Goal: Find specific page/section: Find specific page/section

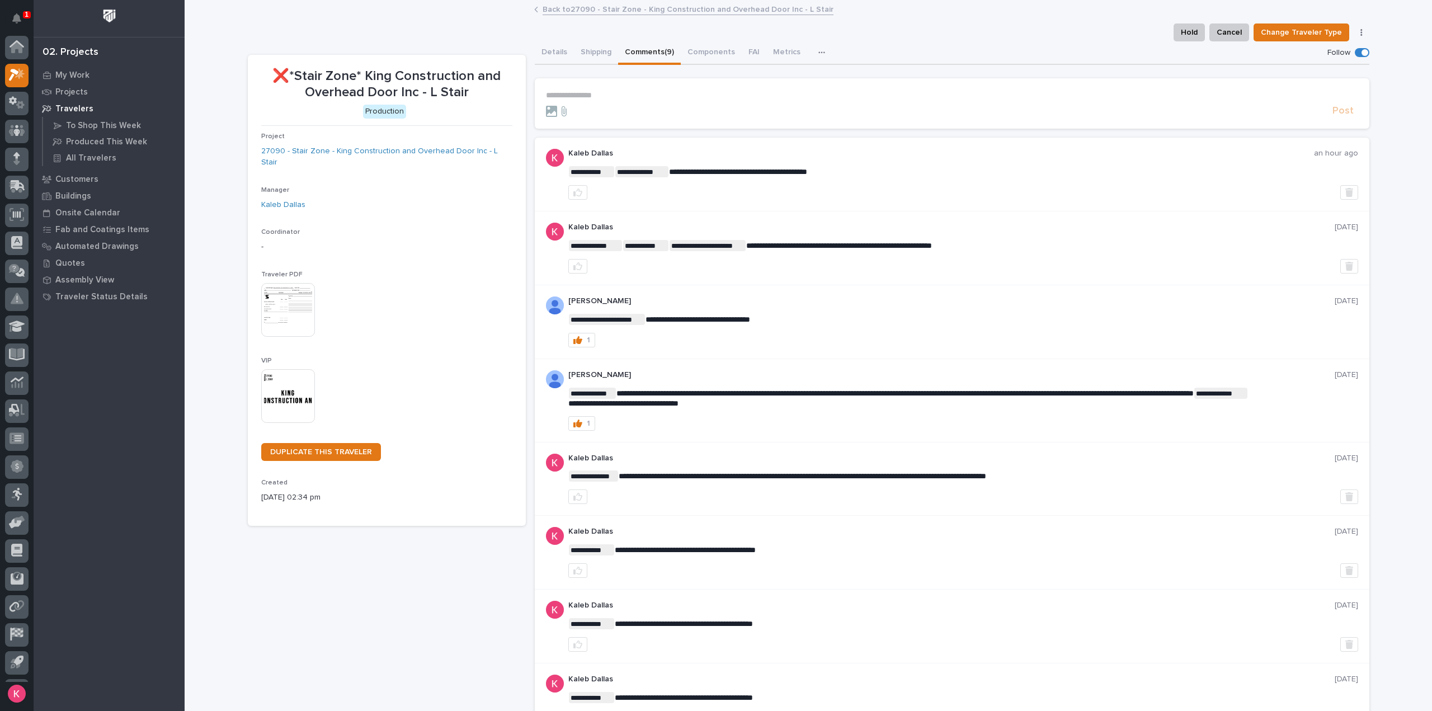
scroll to position [25, 0]
click at [17, 61] on div at bounding box center [16, 50] width 23 height 23
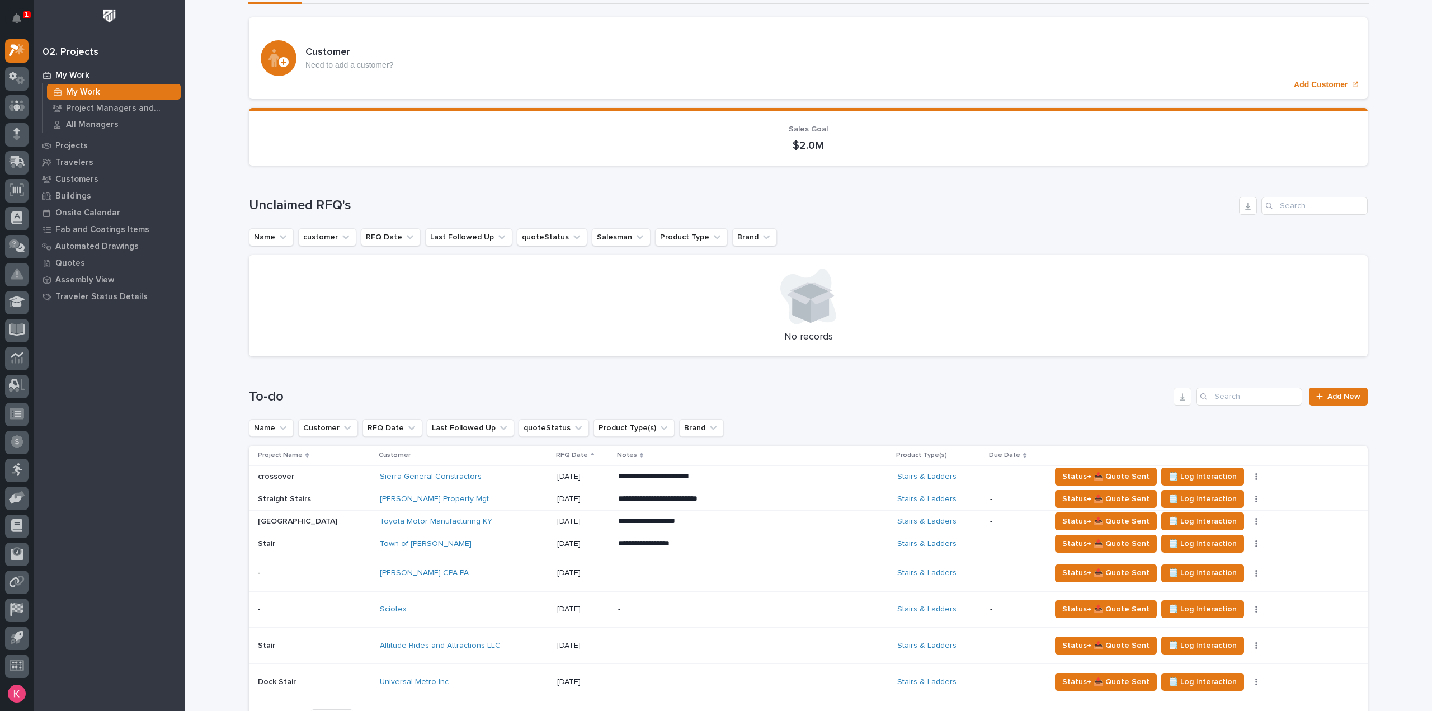
scroll to position [224, 0]
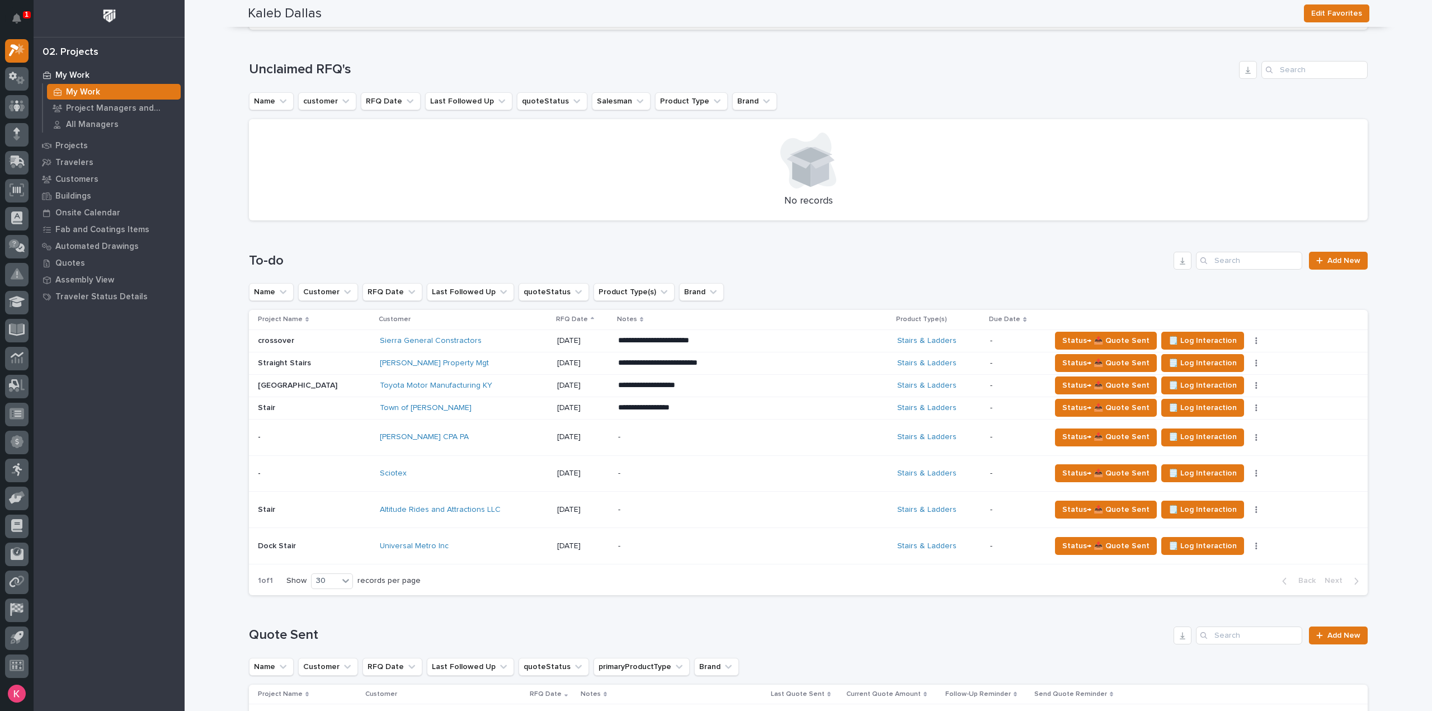
click at [640, 436] on p "-" at bounding box center [716, 437] width 196 height 10
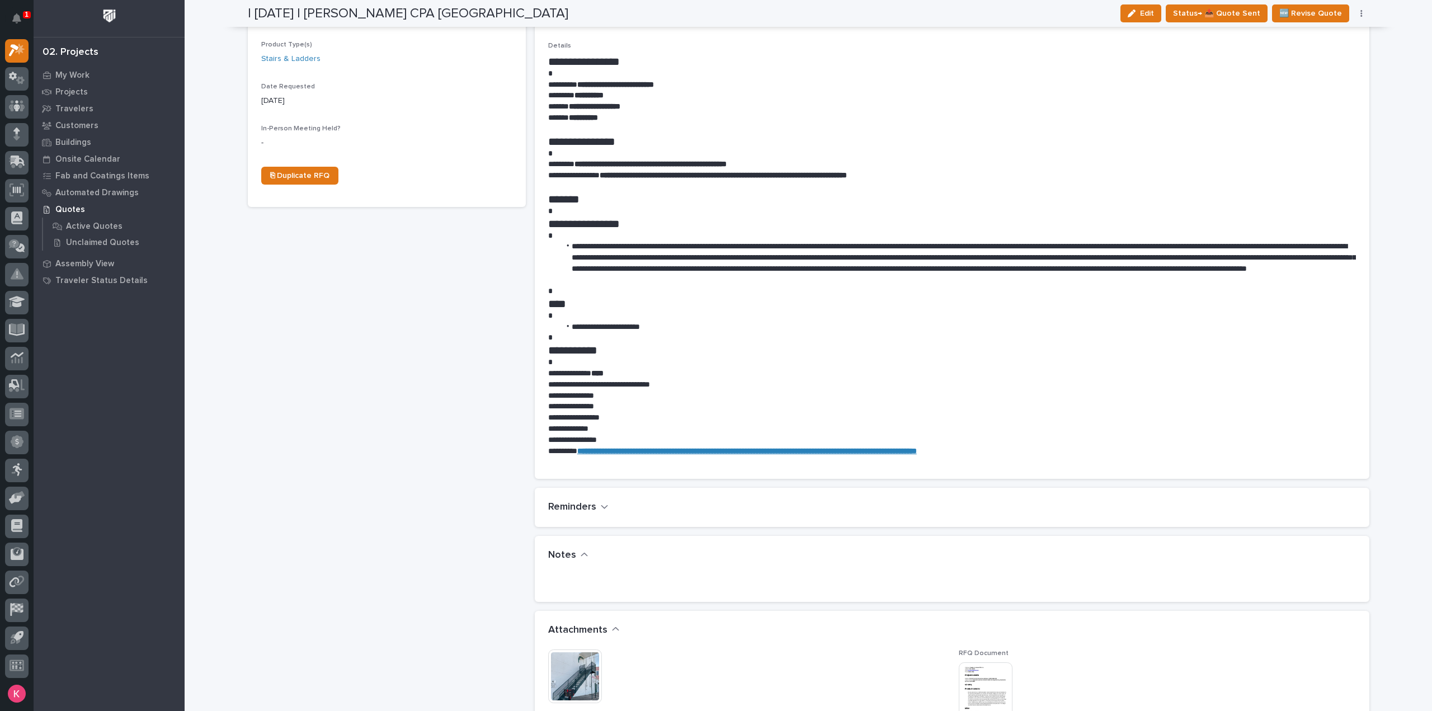
scroll to position [224, 0]
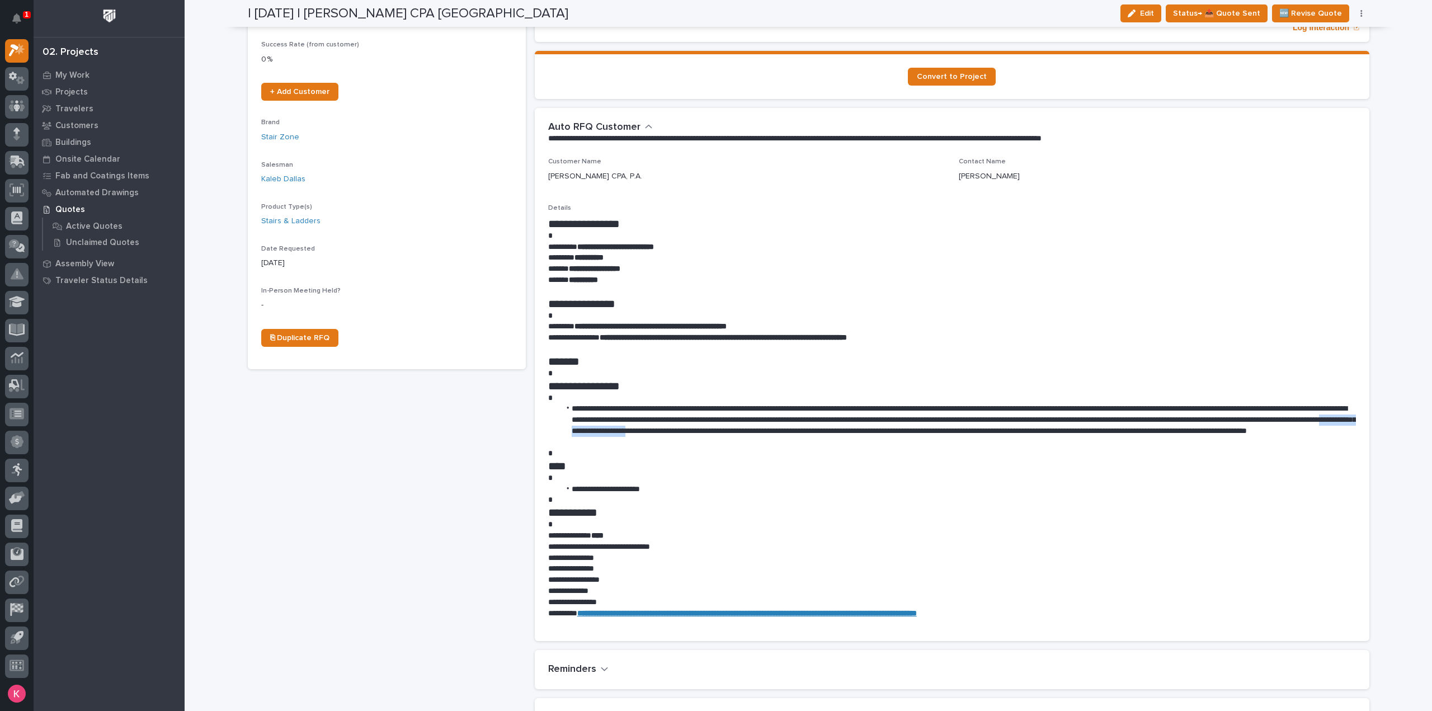
drag, startPoint x: 822, startPoint y: 429, endPoint x: 928, endPoint y: 431, distance: 106.3
click at [928, 431] on li "**********" at bounding box center [958, 425] width 796 height 45
click at [978, 507] on h1 "**********" at bounding box center [952, 512] width 808 height 13
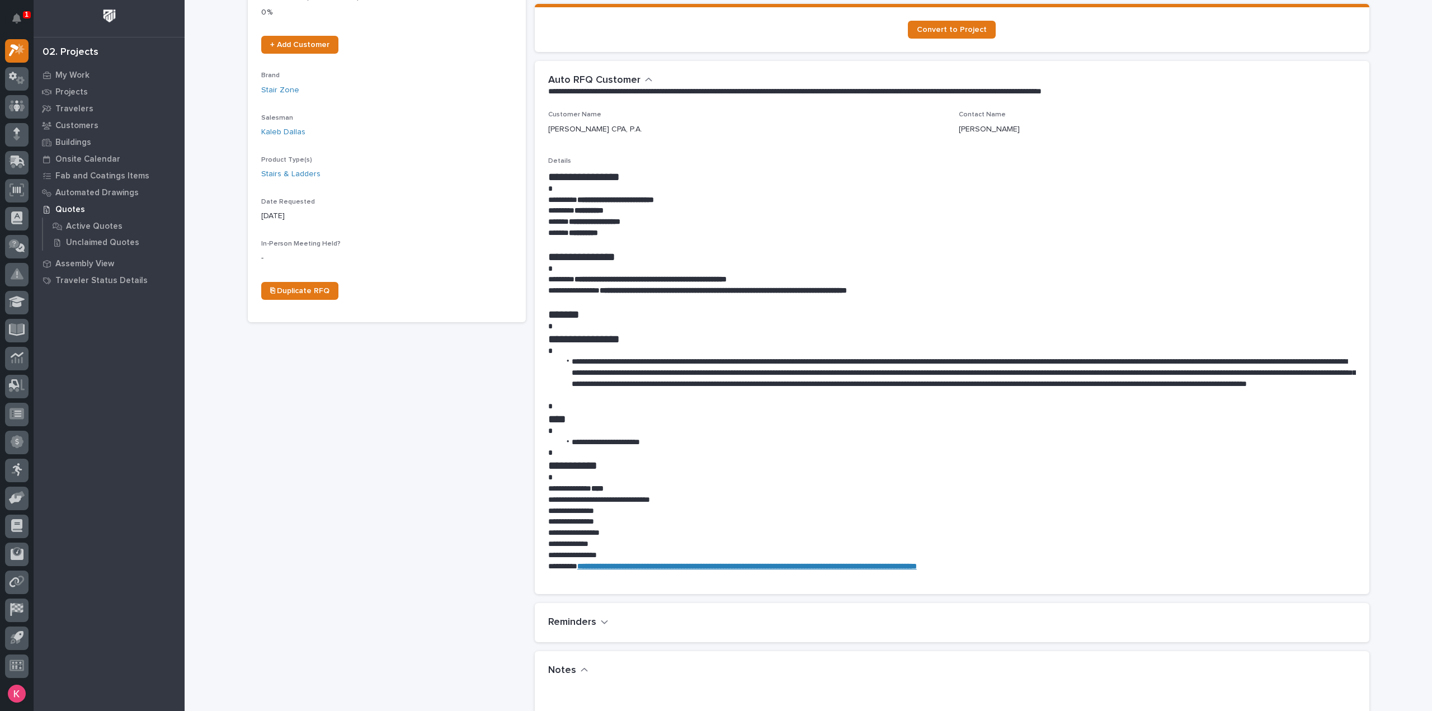
scroll to position [503, 0]
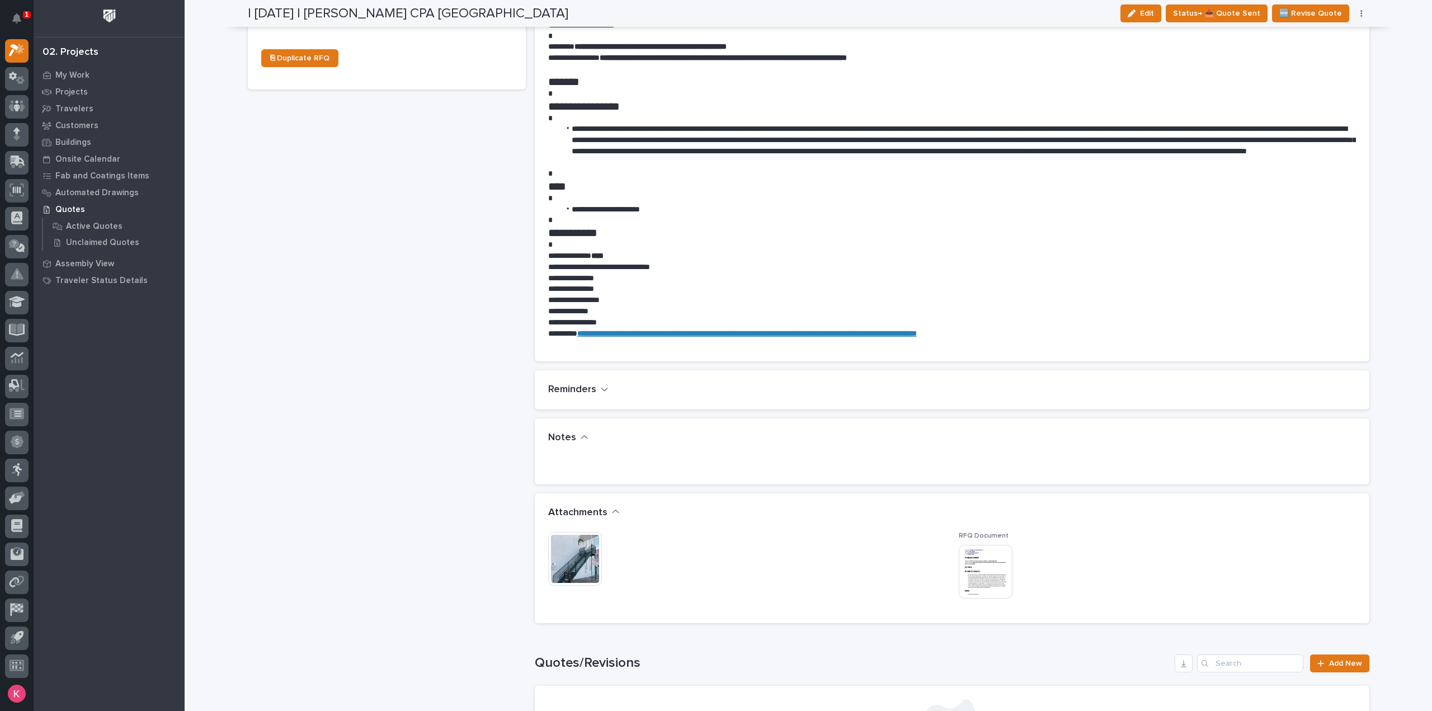
click at [563, 561] on img at bounding box center [575, 559] width 54 height 54
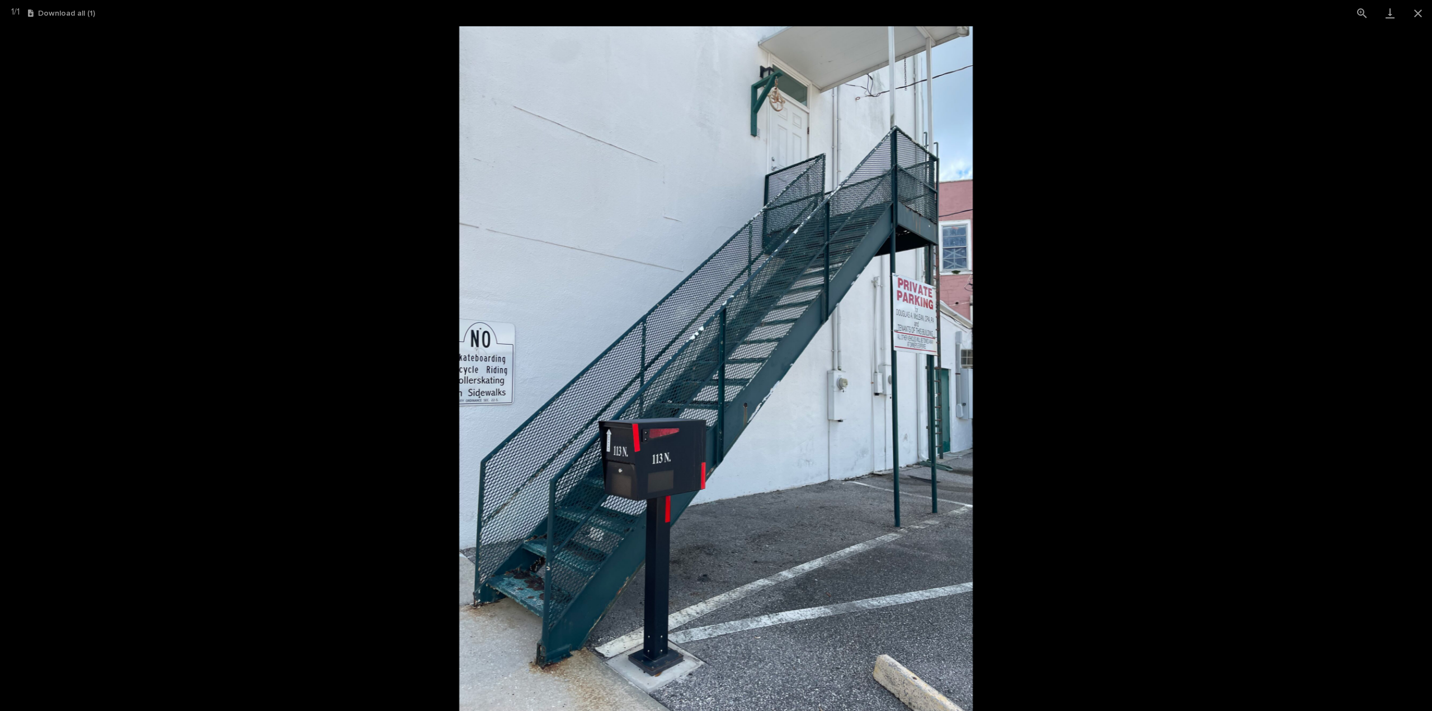
click at [350, 426] on picture at bounding box center [716, 368] width 1432 height 684
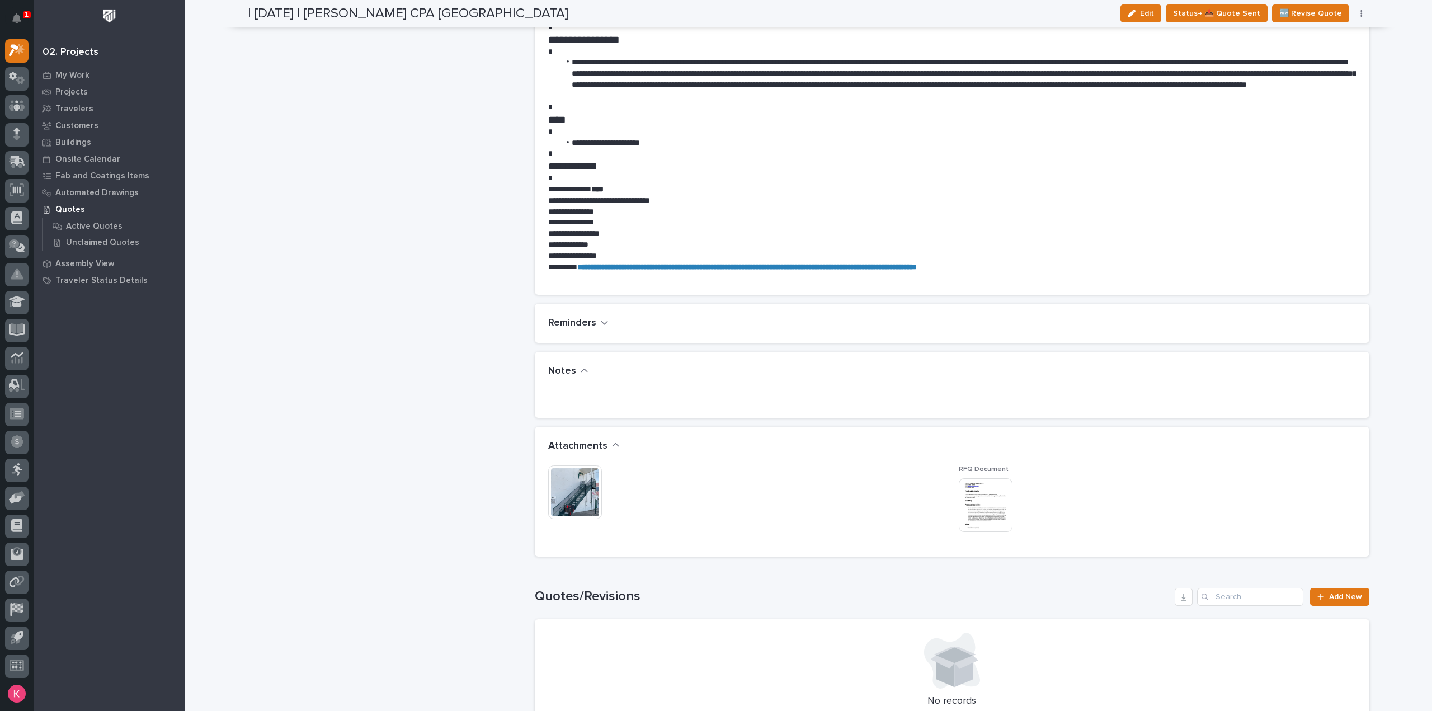
scroll to position [615, 0]
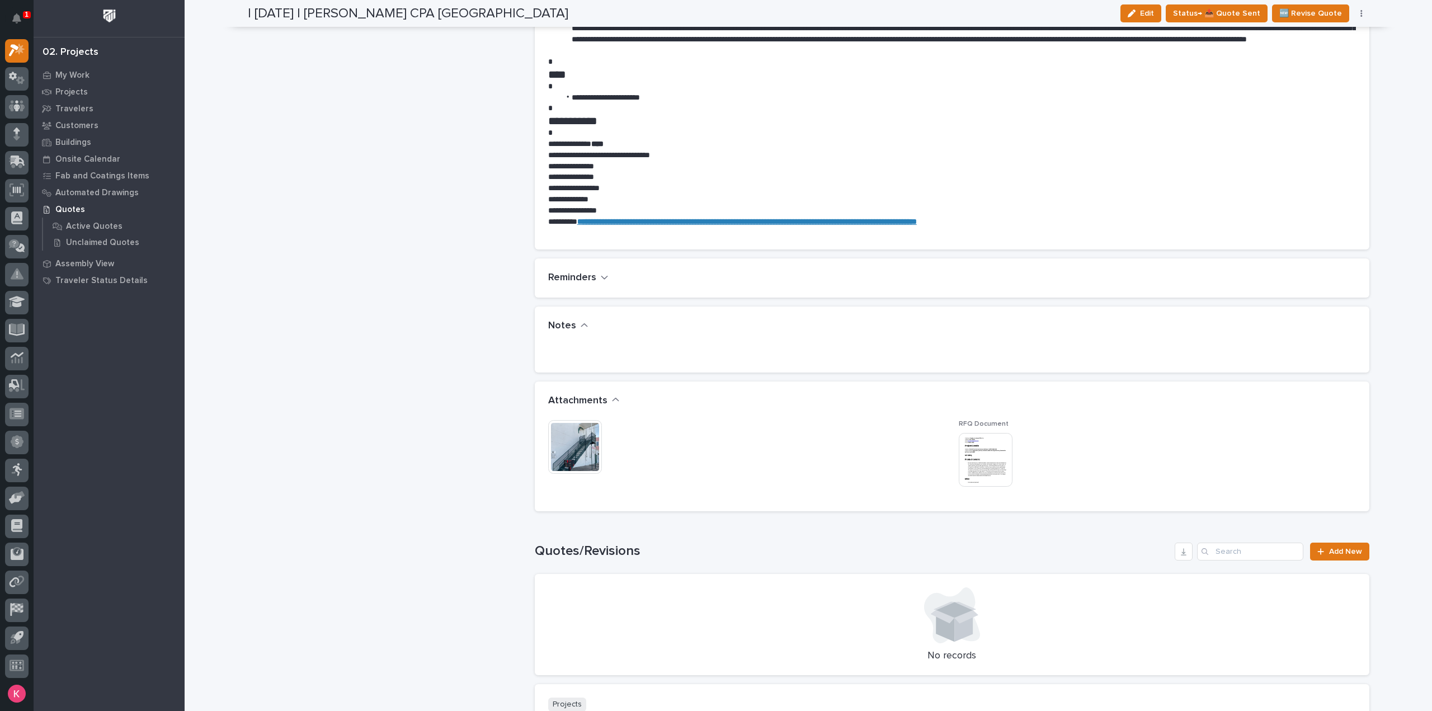
click at [573, 443] on img at bounding box center [575, 447] width 54 height 54
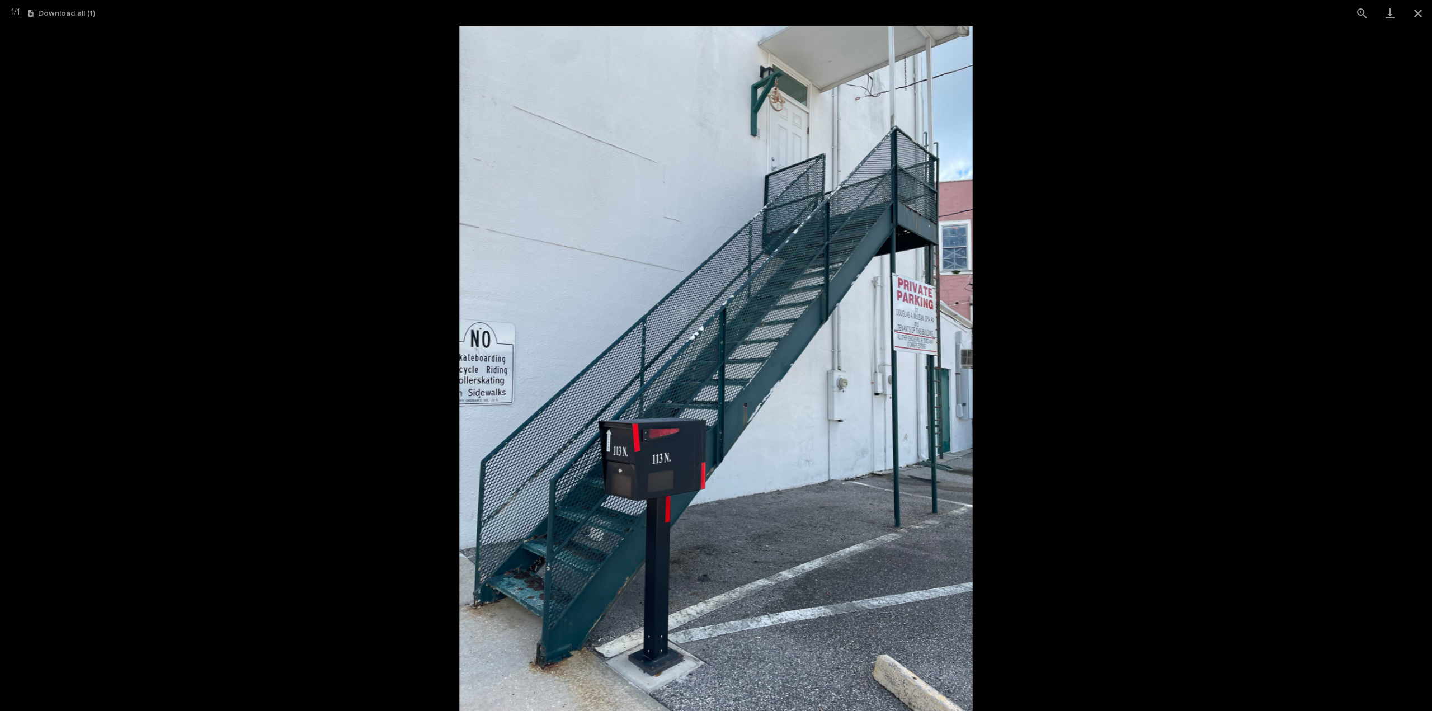
click at [894, 504] on img at bounding box center [715, 368] width 513 height 684
click at [929, 487] on img at bounding box center [715, 368] width 513 height 684
click at [1128, 460] on picture at bounding box center [716, 368] width 1432 height 684
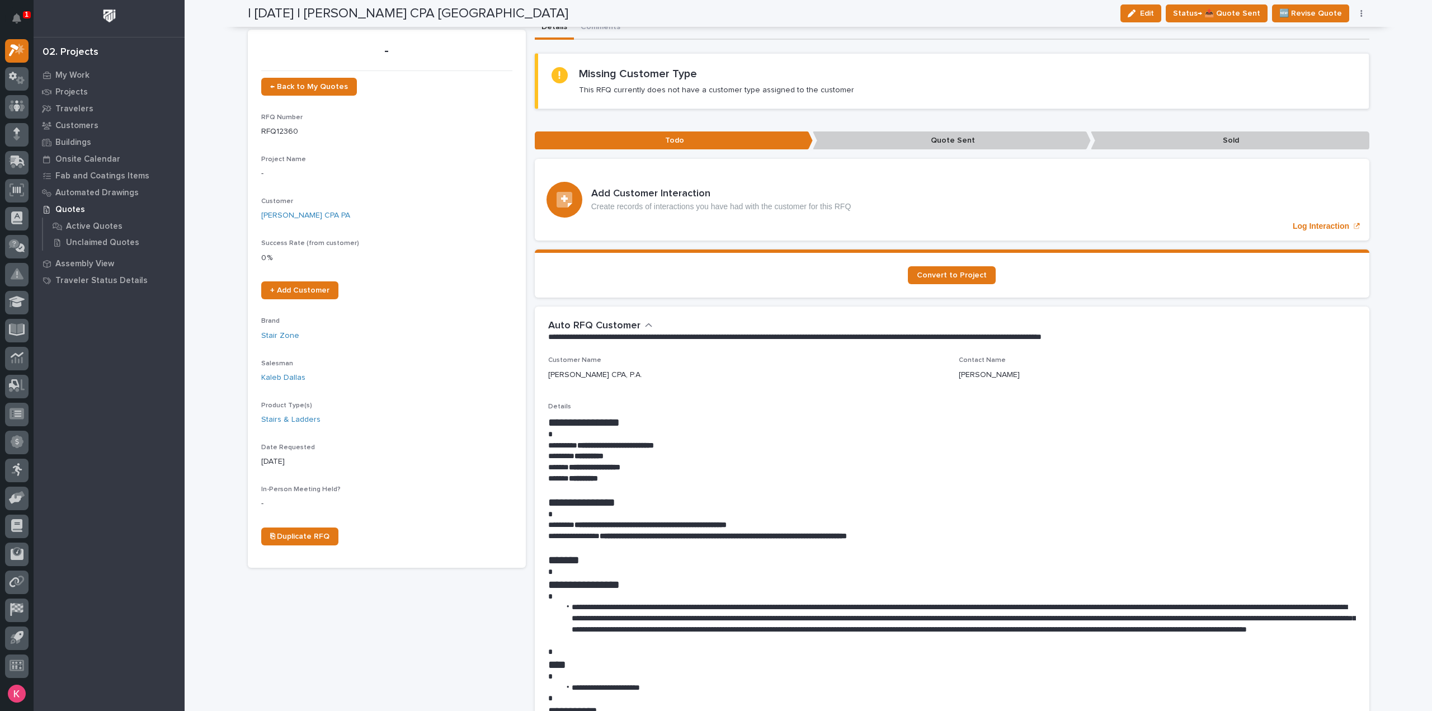
scroll to position [0, 0]
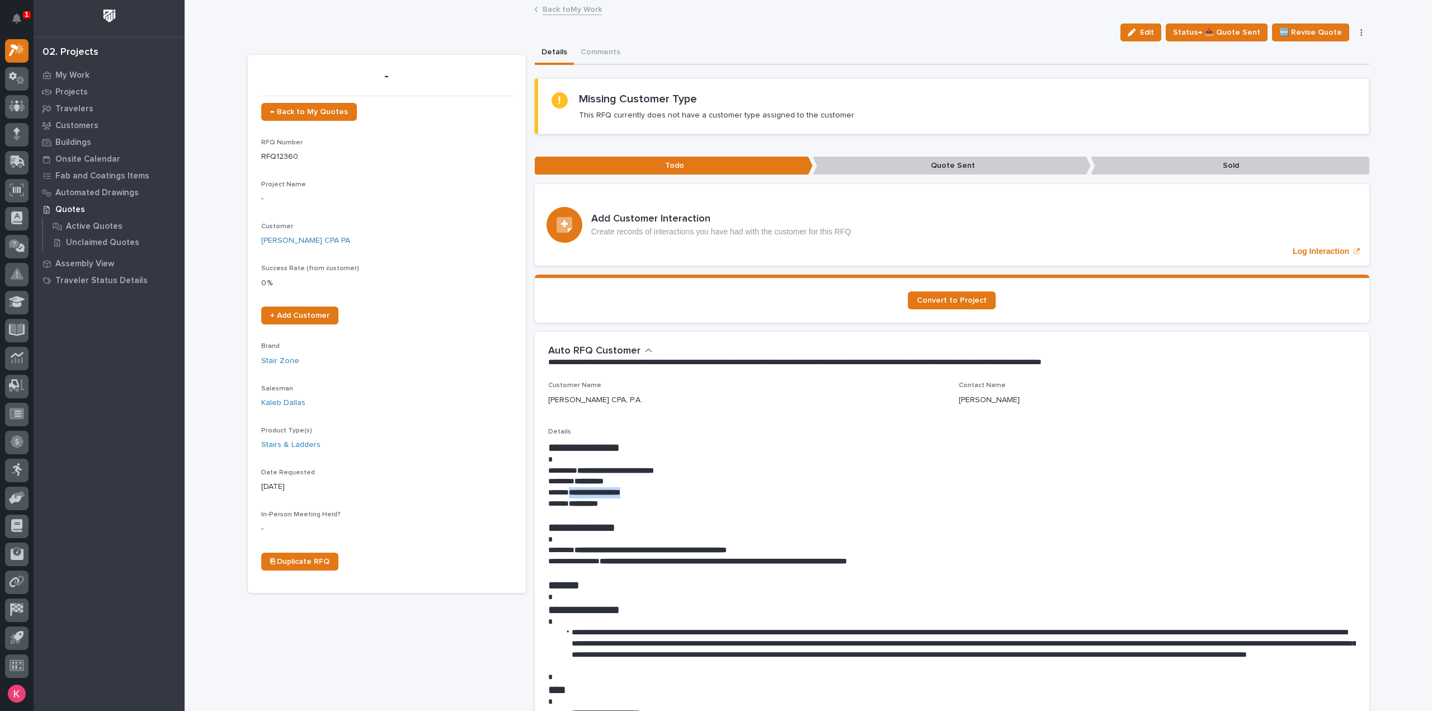
drag, startPoint x: 642, startPoint y: 492, endPoint x: 566, endPoint y: 493, distance: 76.1
click at [566, 493] on p "**********" at bounding box center [952, 492] width 808 height 11
copy strong "**********"
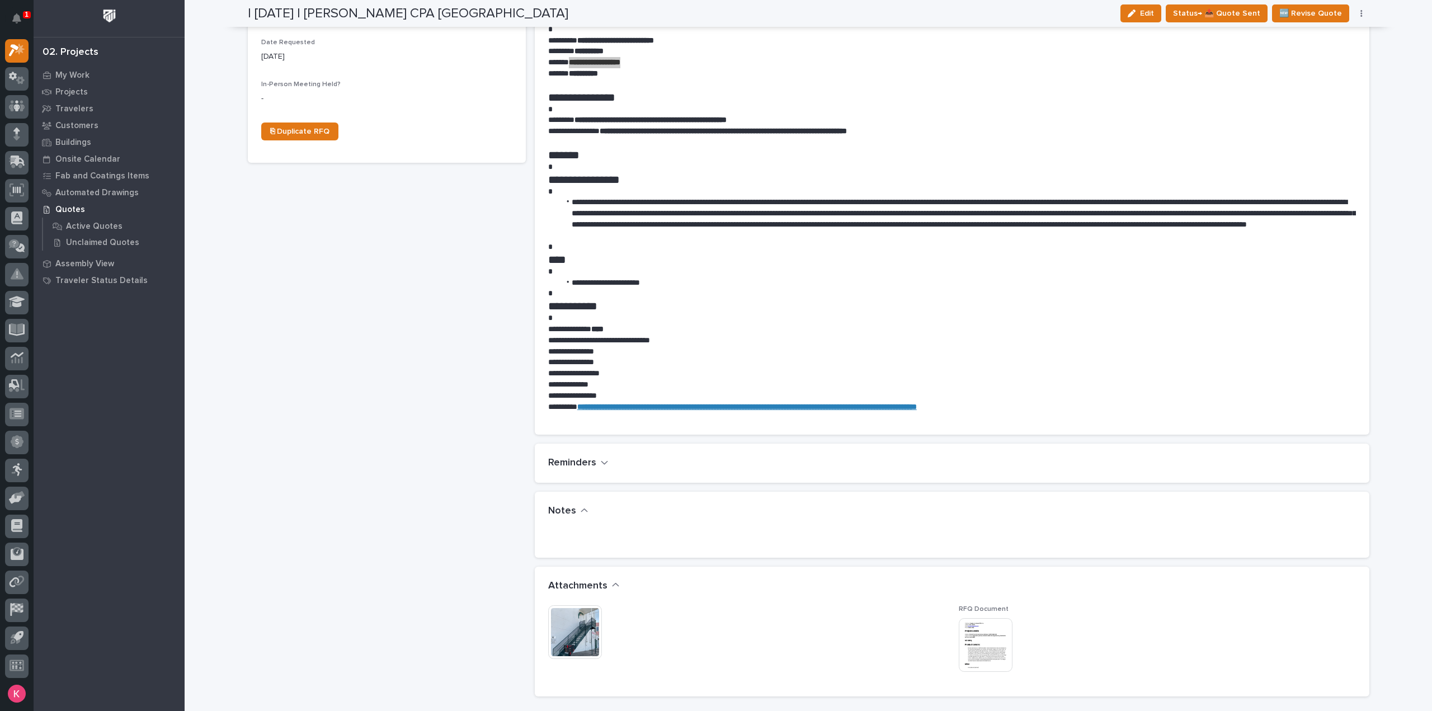
scroll to position [447, 0]
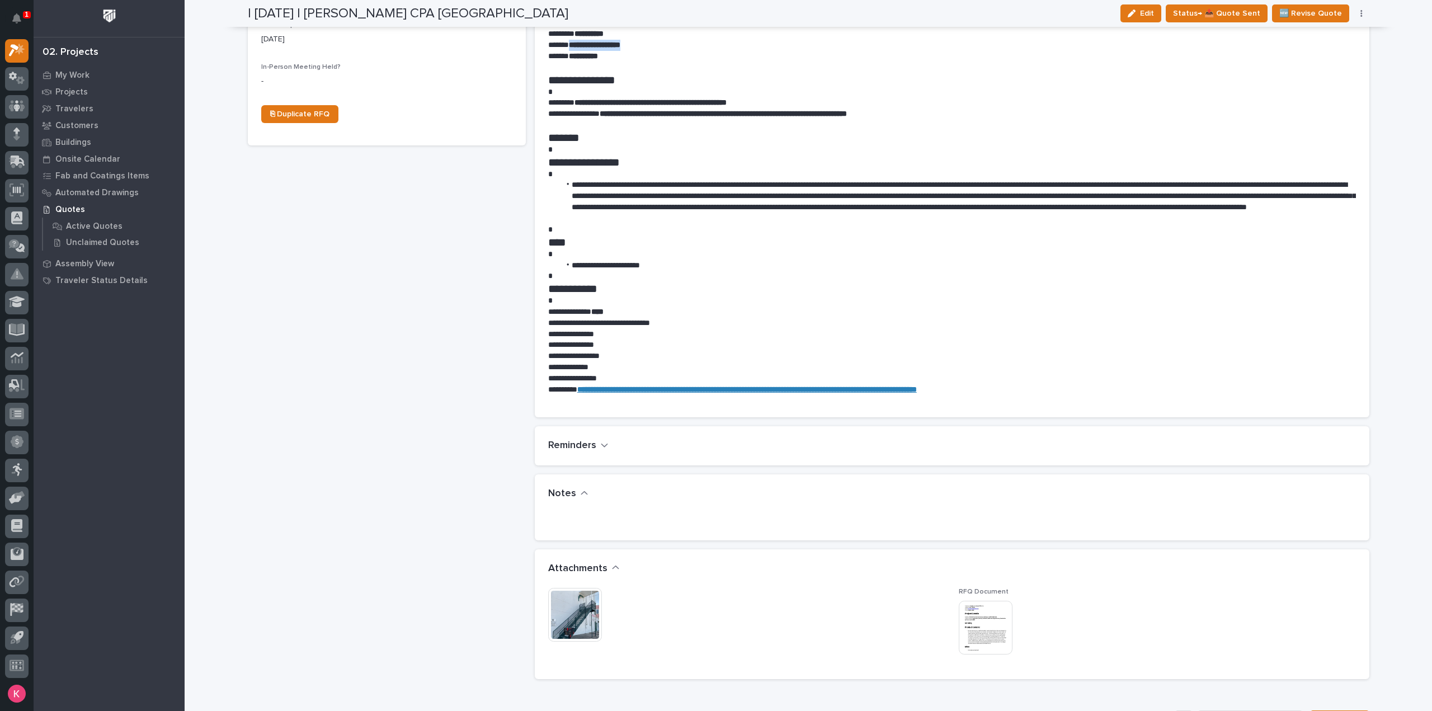
click at [563, 612] on img at bounding box center [575, 615] width 54 height 54
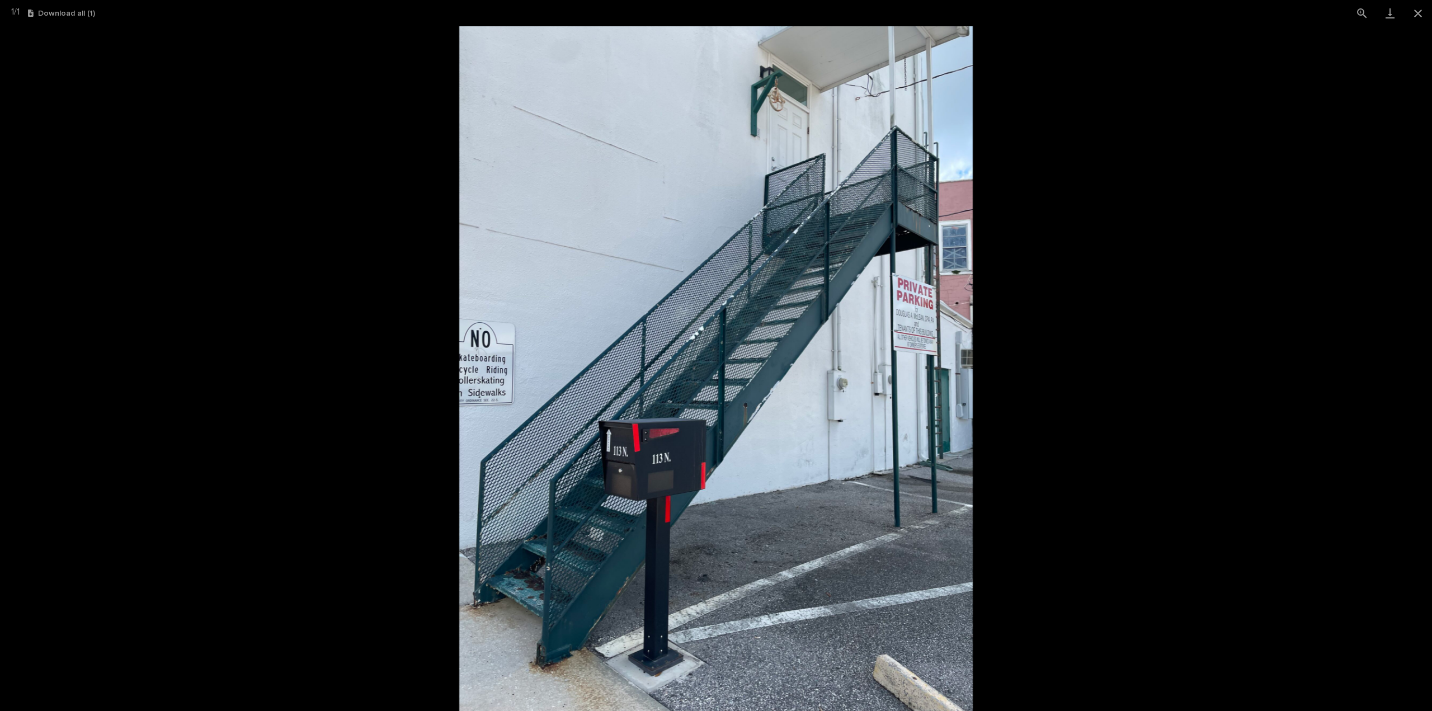
click at [1092, 200] on picture at bounding box center [716, 368] width 1432 height 684
click at [1418, 16] on button "Close gallery" at bounding box center [1418, 13] width 28 height 26
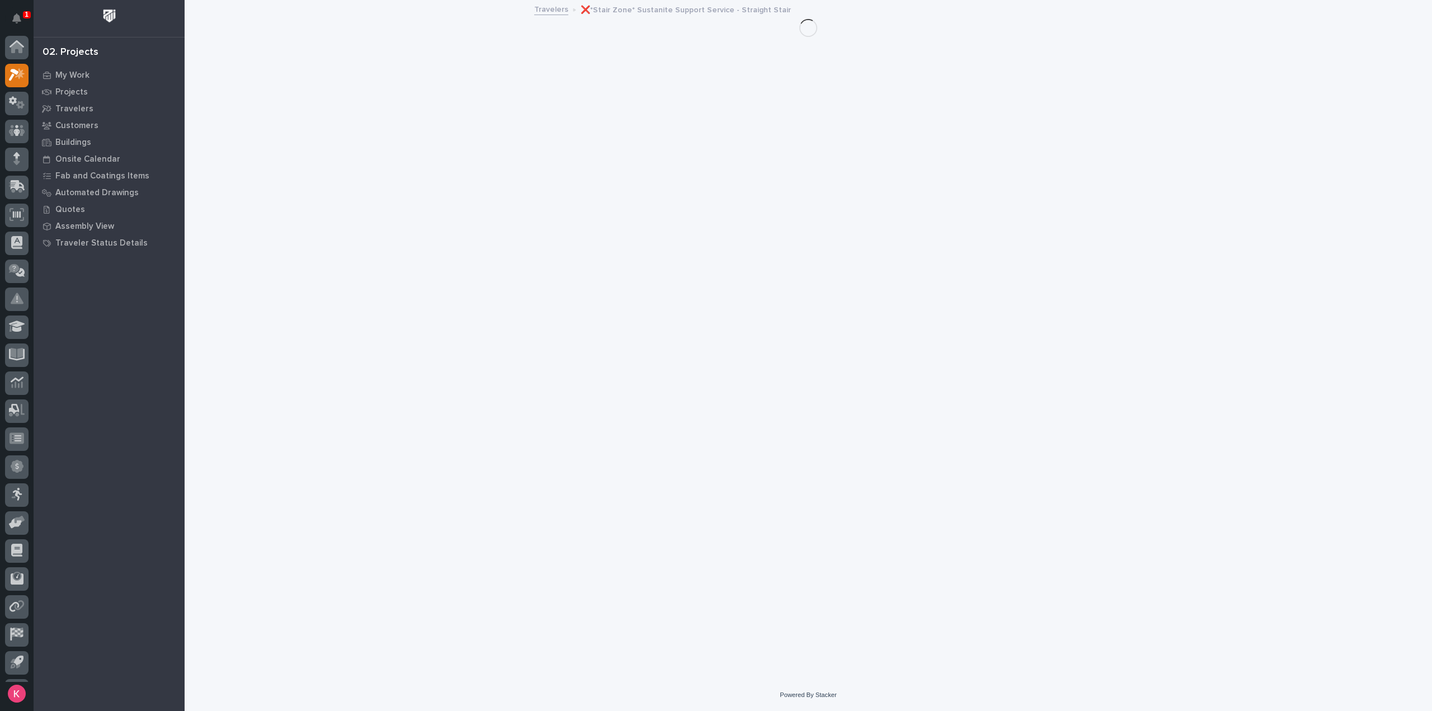
scroll to position [25, 0]
click at [17, 95] on div at bounding box center [16, 106] width 23 height 23
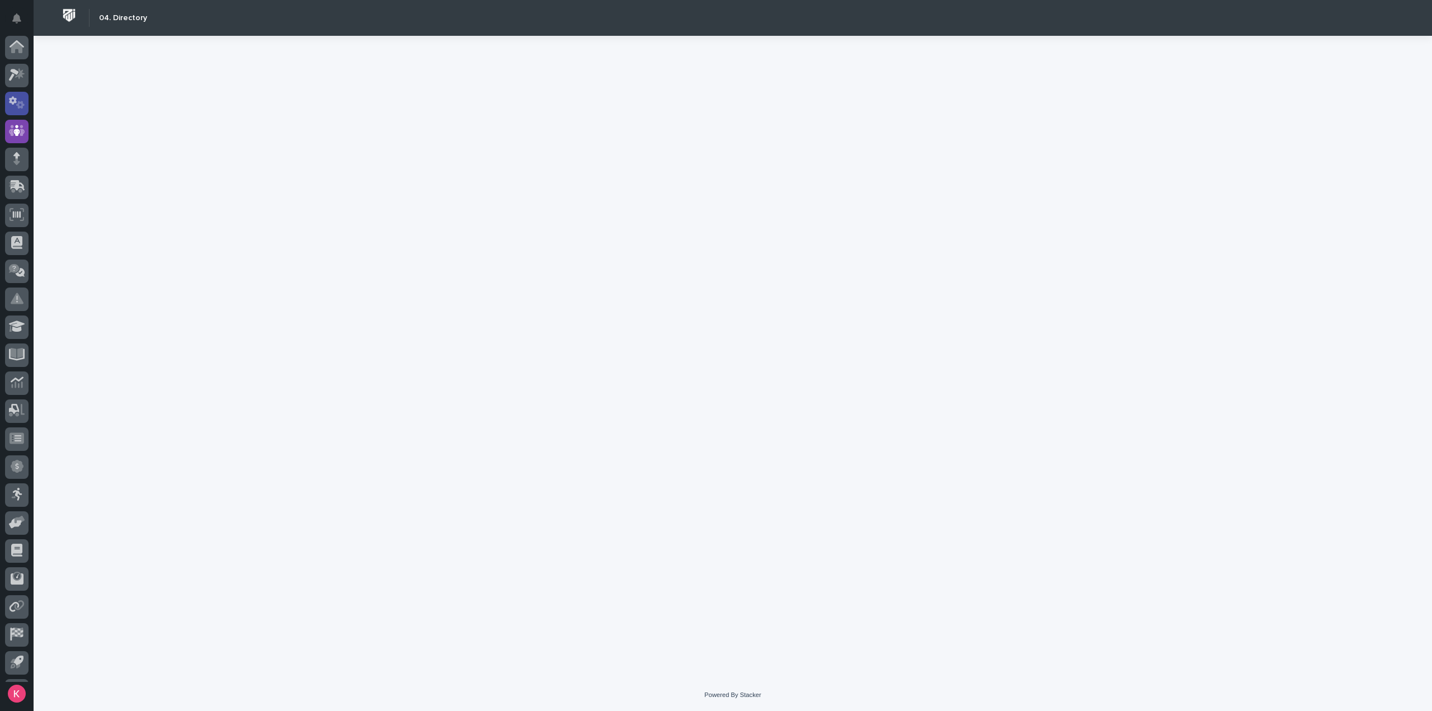
click at [18, 101] on icon at bounding box center [20, 105] width 8 height 8
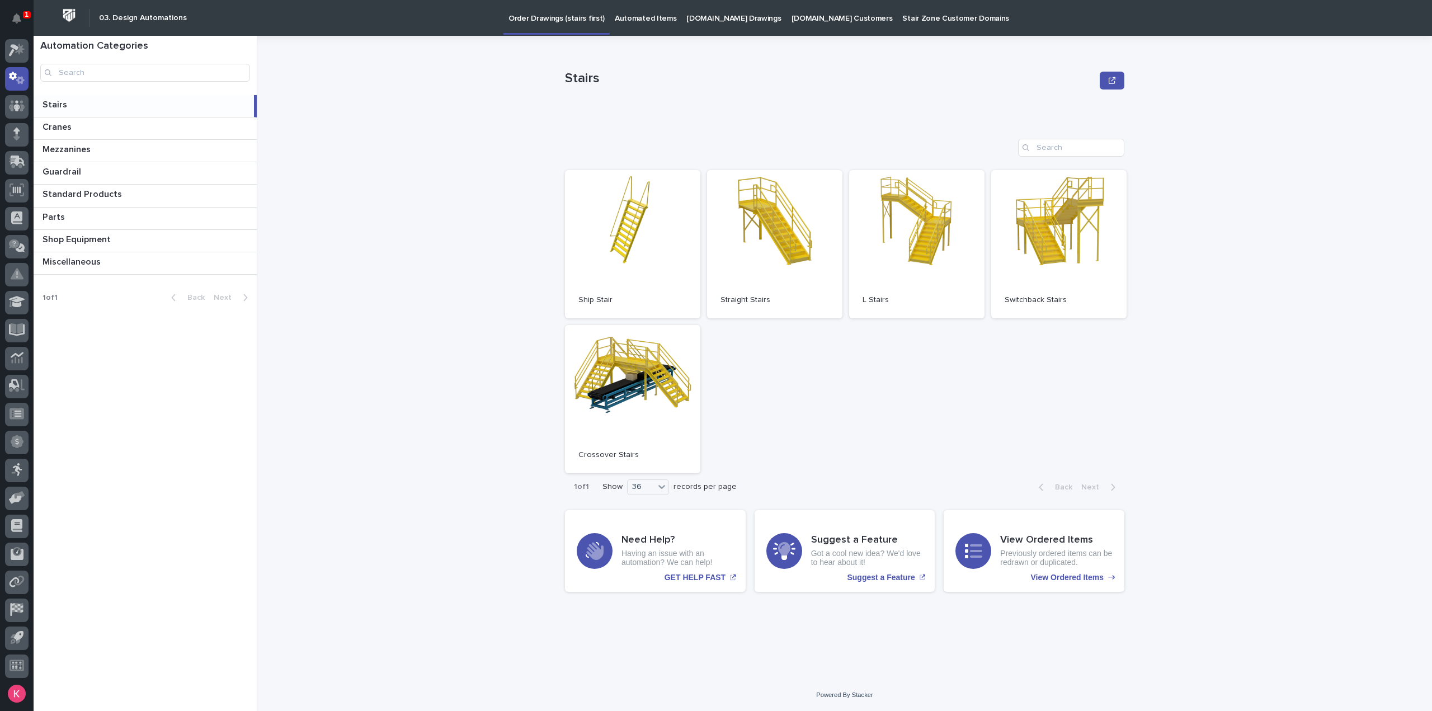
click at [622, 23] on p "Automated Items" at bounding box center [646, 11] width 62 height 23
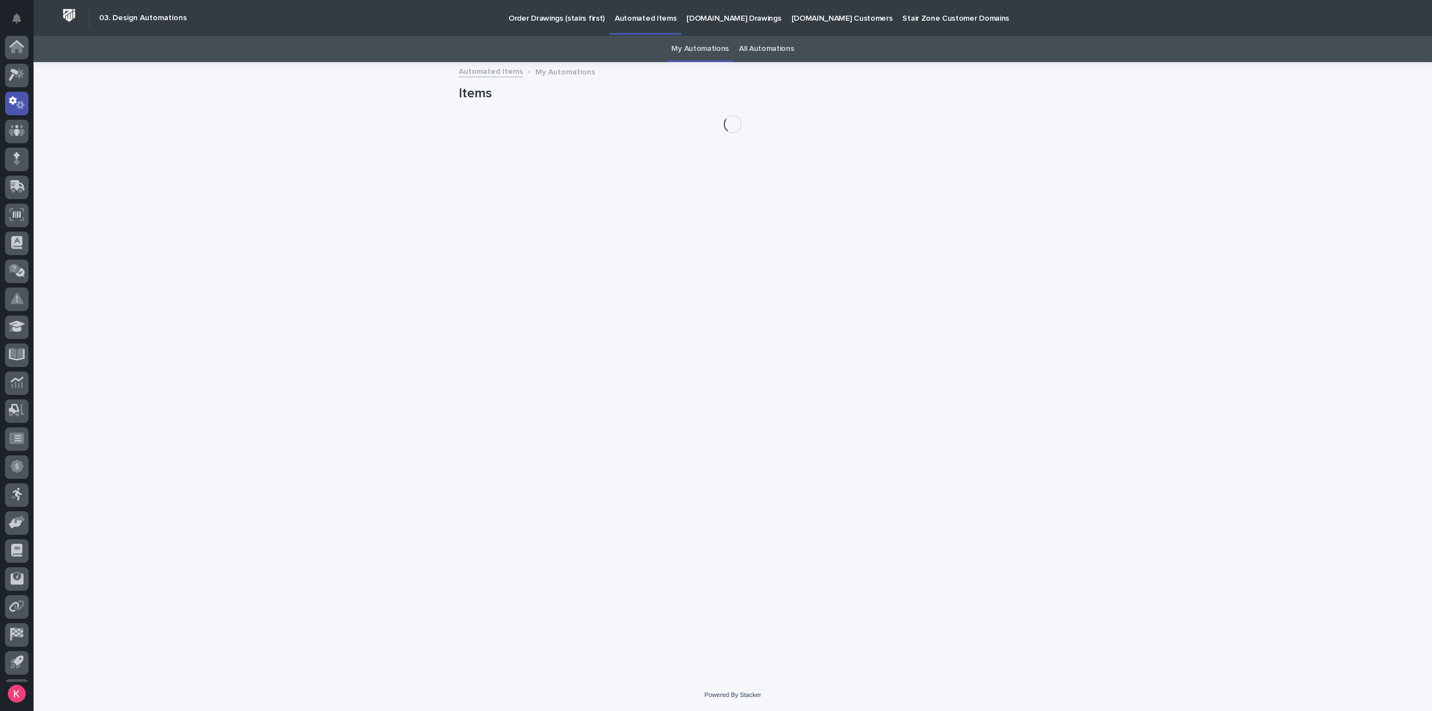
scroll to position [25, 0]
click at [559, 18] on p "Order Drawings (stairs first)" at bounding box center [556, 11] width 96 height 23
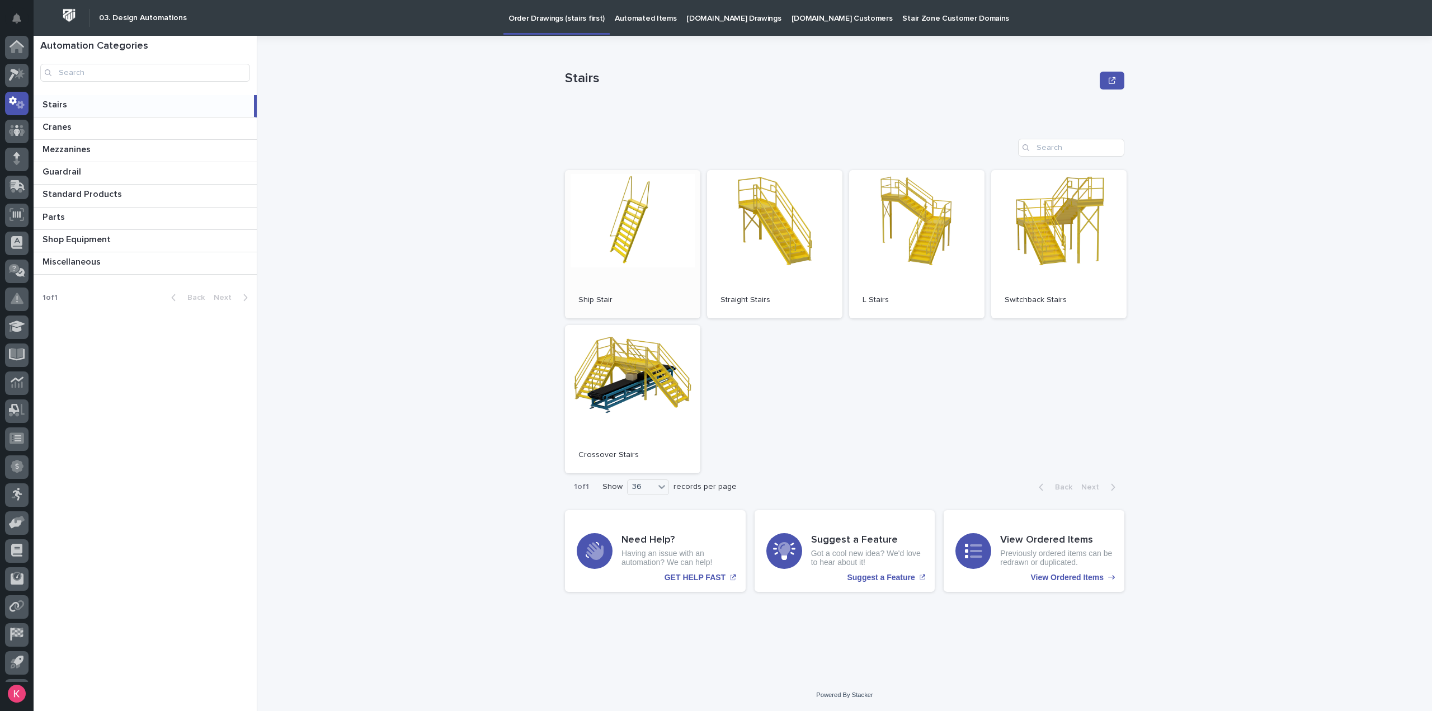
scroll to position [25, 0]
click at [765, 252] on link "Open" at bounding box center [774, 244] width 135 height 148
